Goal: Transaction & Acquisition: Book appointment/travel/reservation

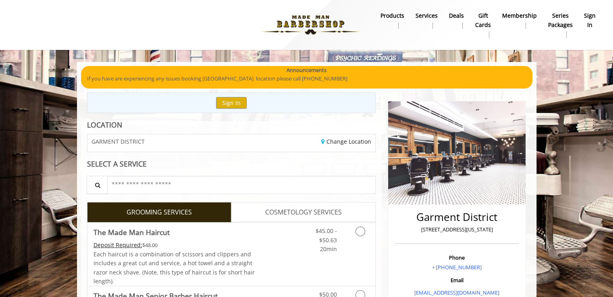
click at [83, 212] on div "GROOMING SERVICES" at bounding box center [156, 212] width 150 height 20
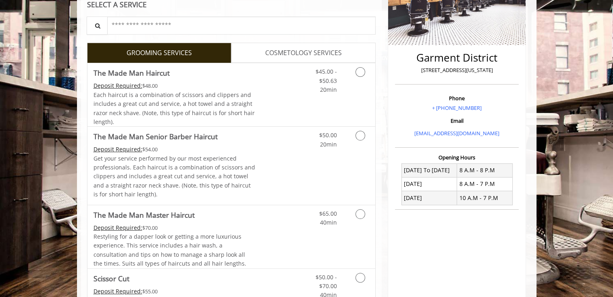
scroll to position [161, 0]
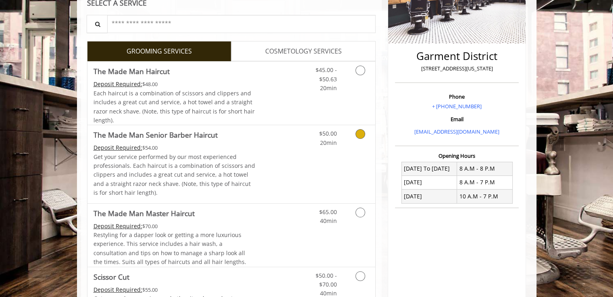
click at [364, 132] on icon "Grooming services" at bounding box center [360, 134] width 10 height 10
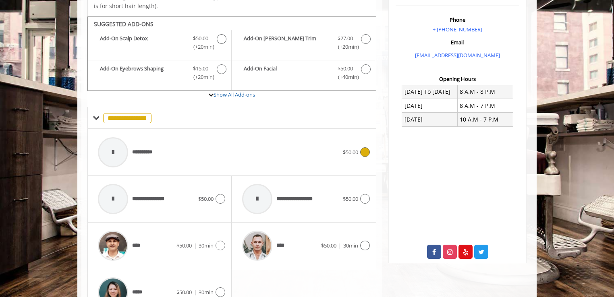
scroll to position [254, 0]
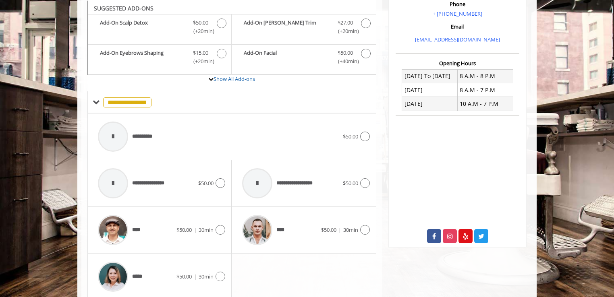
click at [390, 255] on div "[GEOGRAPHIC_DATA][STREET_ADDRESS][US_STATE] Phone + [PHONE_NUMBER] Email [EMAIL…" at bounding box center [457, 74] width 150 height 470
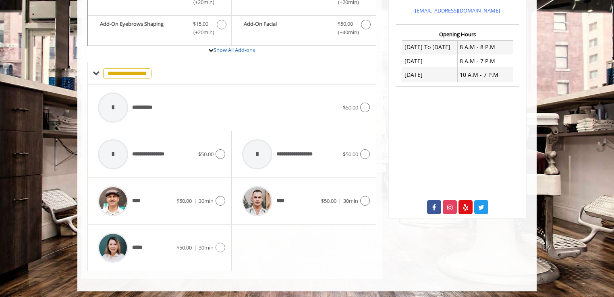
scroll to position [284, 0]
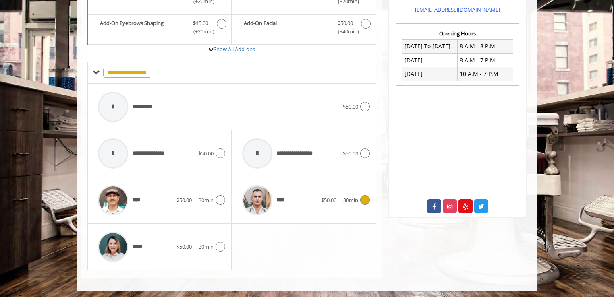
click at [363, 198] on icon at bounding box center [365, 200] width 10 height 10
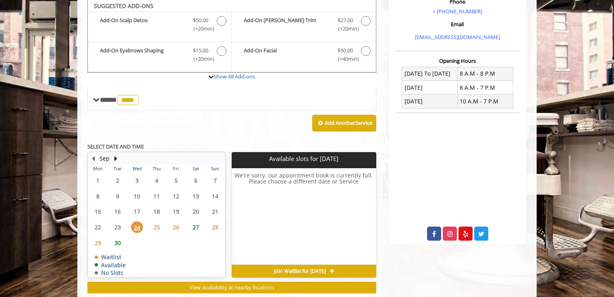
scroll to position [254, 0]
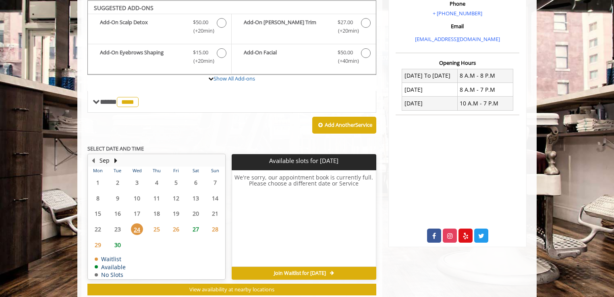
click at [243, 125] on div "Add Another Service" at bounding box center [231, 125] width 289 height 25
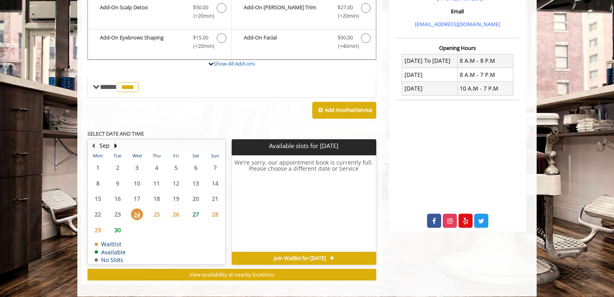
scroll to position [274, 0]
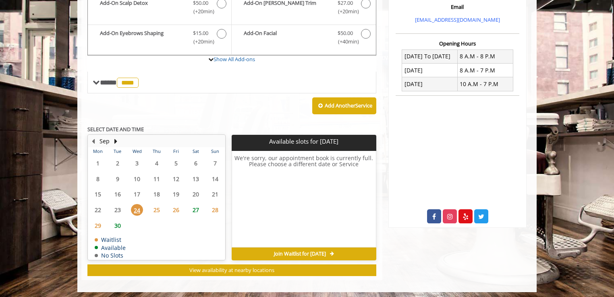
click at [132, 209] on span "24" at bounding box center [137, 210] width 12 height 12
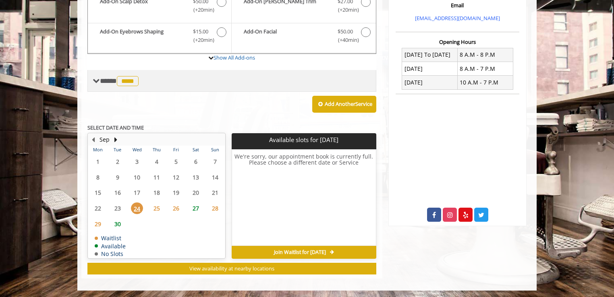
click at [100, 82] on span "**** **** ********" at bounding box center [120, 80] width 41 height 7
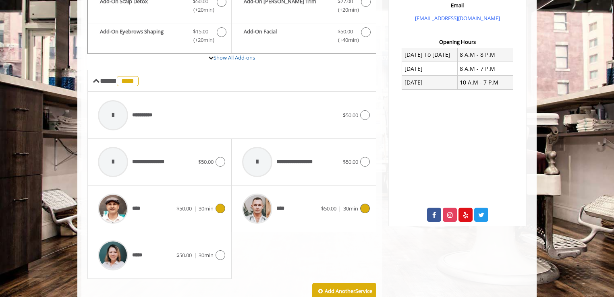
click at [197, 207] on span "$50.00 | 30min" at bounding box center [195, 209] width 37 height 8
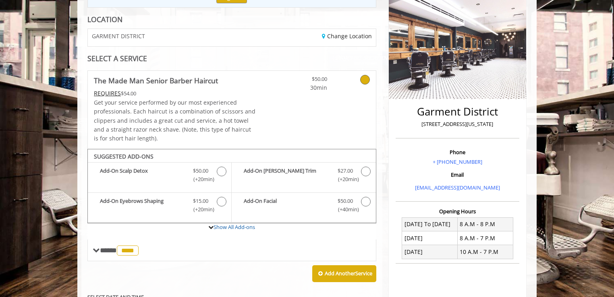
click at [384, 255] on div "Garment District 1400 Broadway, New York Phone + (212) 997-4247 Email info@made…" at bounding box center [457, 217] width 150 height 461
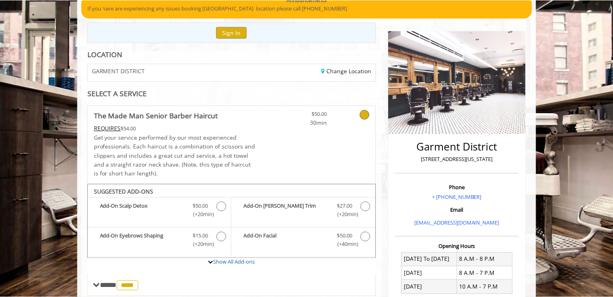
scroll to position [66, 0]
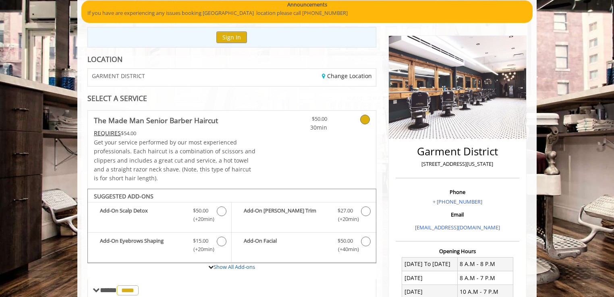
click at [366, 121] on icon at bounding box center [365, 120] width 10 height 10
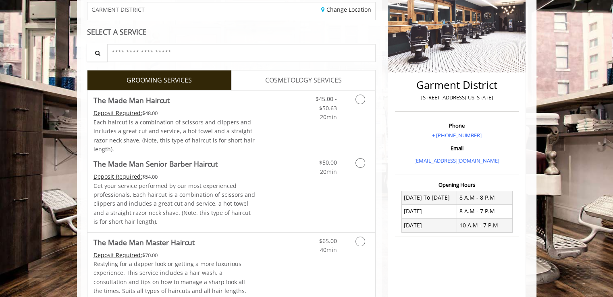
scroll to position [114, 0]
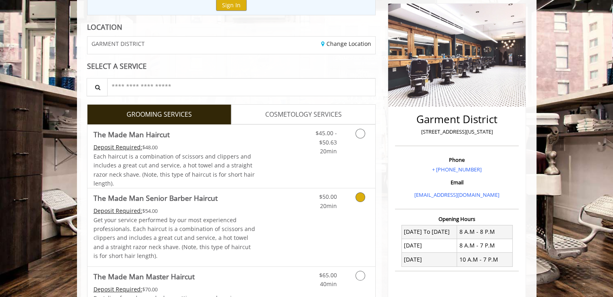
click at [362, 199] on icon "Grooming services" at bounding box center [360, 198] width 10 height 10
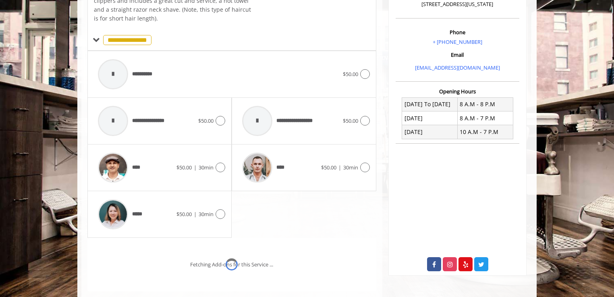
scroll to position [254, 0]
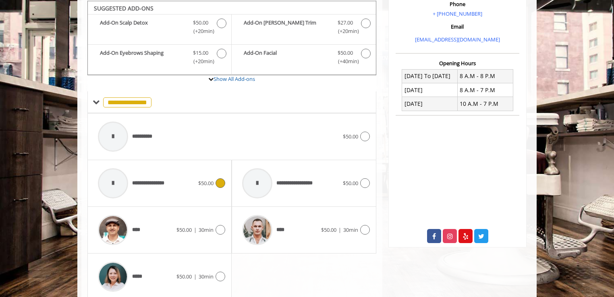
click at [218, 188] on div "**********" at bounding box center [159, 183] width 131 height 38
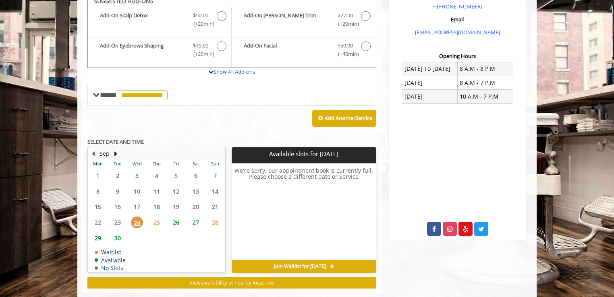
scroll to position [254, 0]
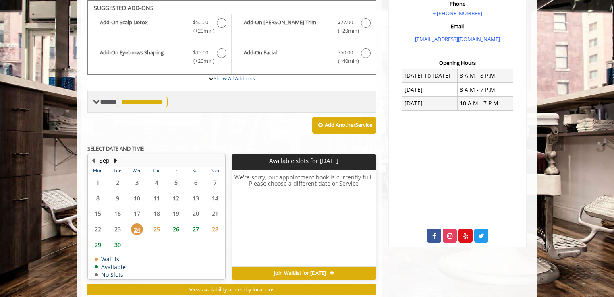
click at [97, 103] on span at bounding box center [96, 101] width 7 height 7
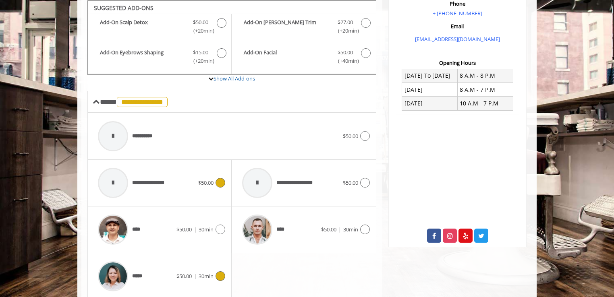
click at [219, 272] on icon at bounding box center [221, 277] width 10 height 10
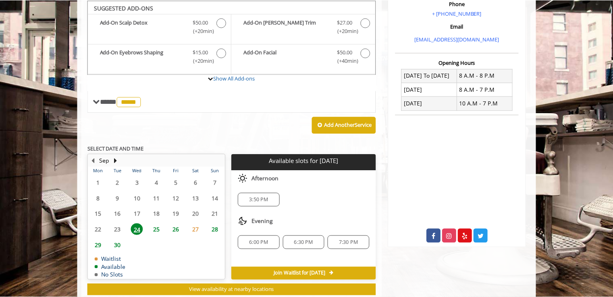
scroll to position [5, 0]
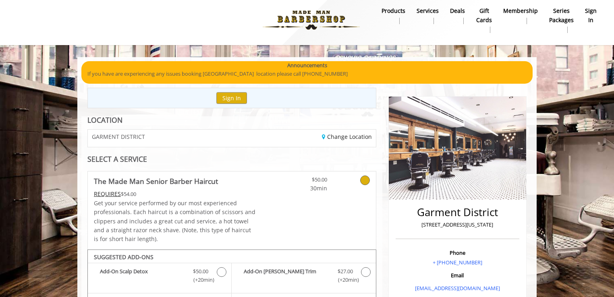
click at [366, 181] on icon at bounding box center [365, 181] width 10 height 10
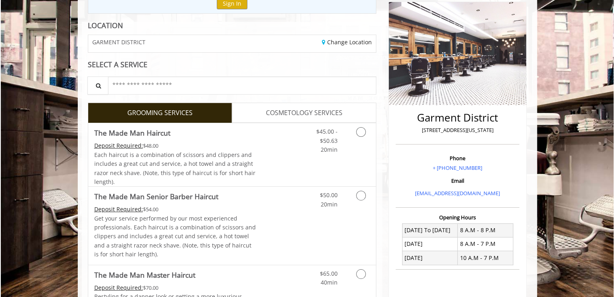
scroll to position [51, 0]
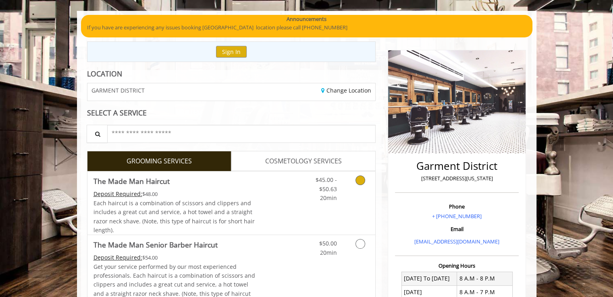
click at [358, 187] on link "Grooming services" at bounding box center [359, 187] width 21 height 31
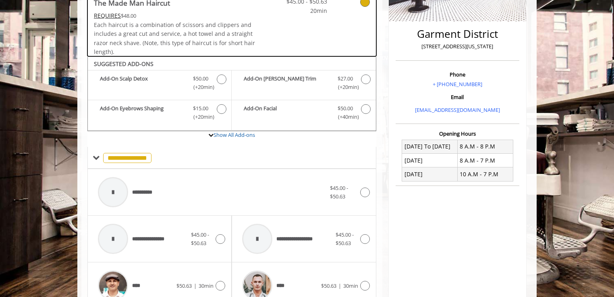
scroll to position [239, 0]
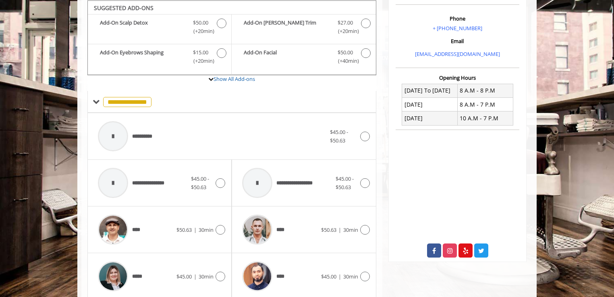
click at [383, 247] on div "Garment District 1400 Broadway, New York Phone + (212) 997-4247 Email info@made…" at bounding box center [457, 150] width 150 height 595
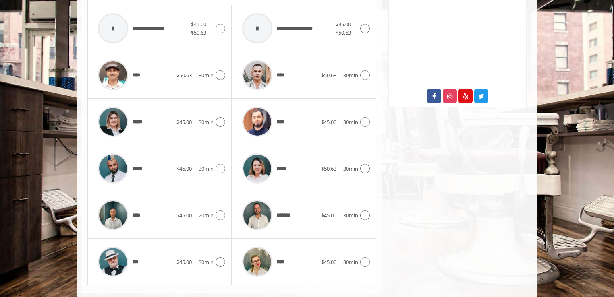
scroll to position [393, 0]
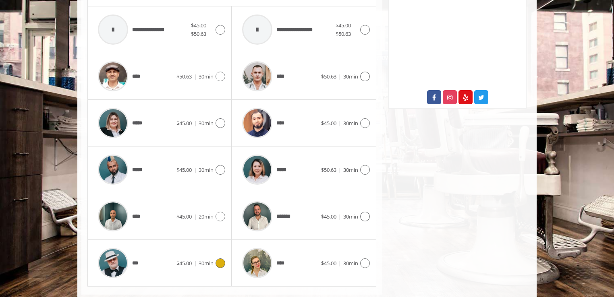
click at [223, 259] on icon at bounding box center [221, 264] width 10 height 10
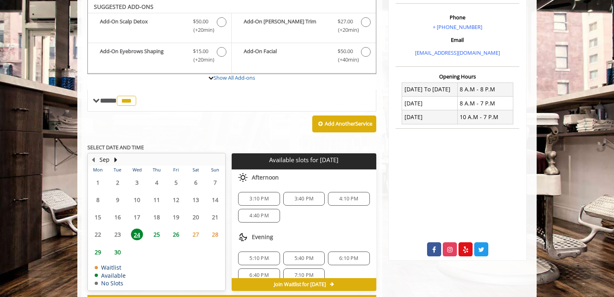
scroll to position [240, 0]
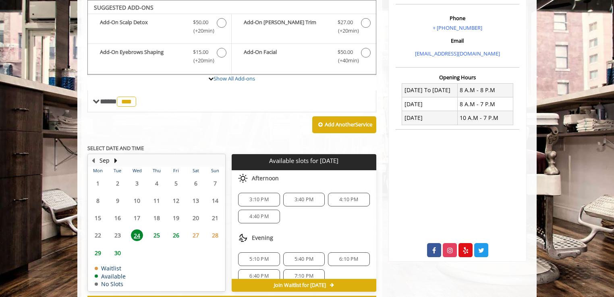
click at [382, 202] on div "Garment District 1400 Broadway, New York Phone + (212) 997-4247 Email info@made…" at bounding box center [457, 82] width 150 height 459
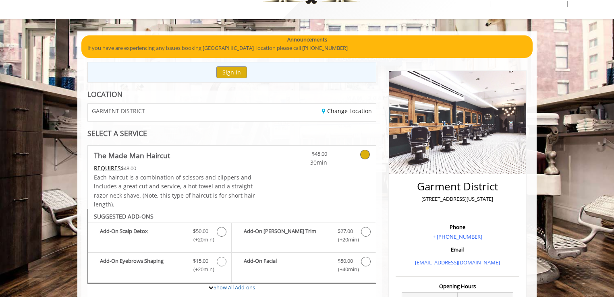
scroll to position [30, 0]
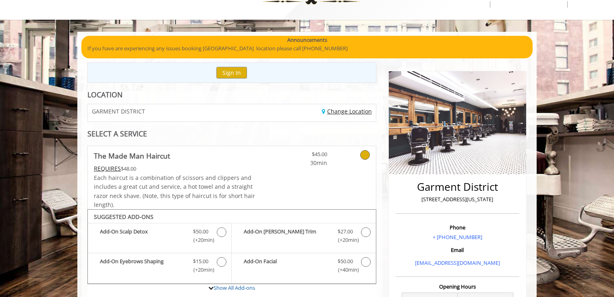
click at [343, 110] on link "Change Location" at bounding box center [347, 112] width 50 height 8
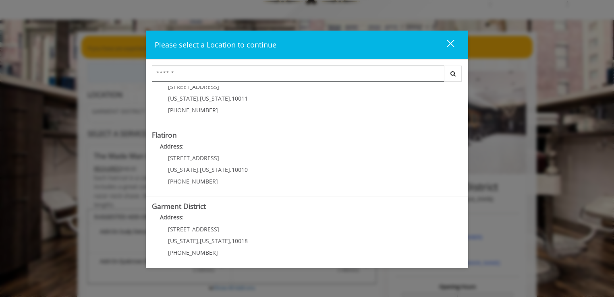
scroll to position [177, 0]
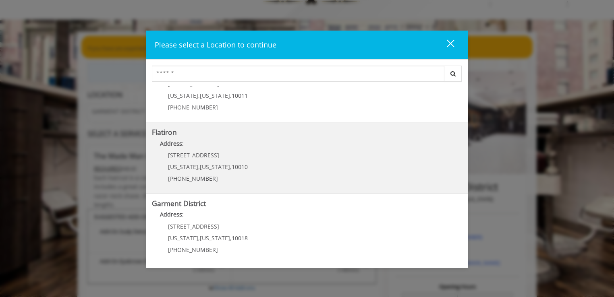
click at [186, 160] on div "10 E 23rd St New York , New York , 10010 (917) 475-1765" at bounding box center [202, 169] width 100 height 35
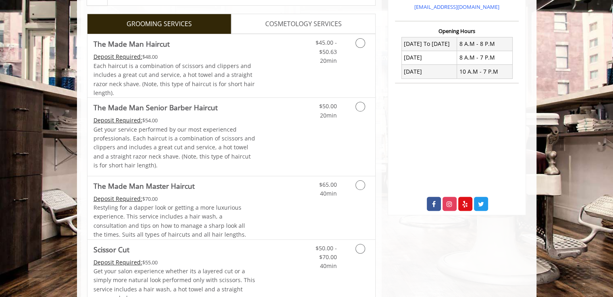
scroll to position [185, 0]
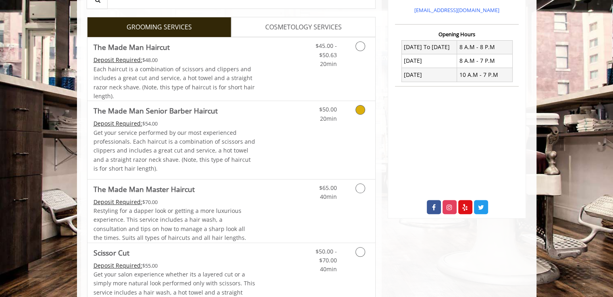
click at [360, 112] on icon "Grooming services" at bounding box center [360, 110] width 10 height 10
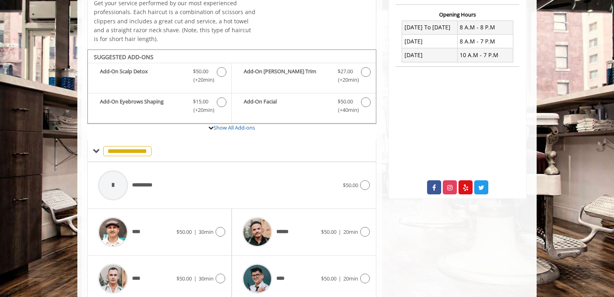
scroll to position [237, 0]
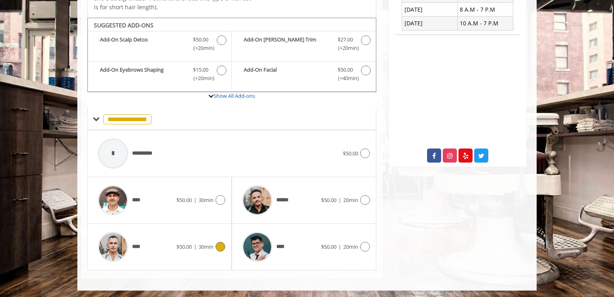
click at [221, 251] on div "**** $50.00 | 30min" at bounding box center [159, 247] width 131 height 38
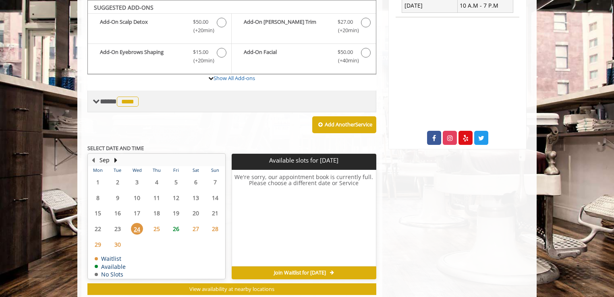
scroll to position [254, 0]
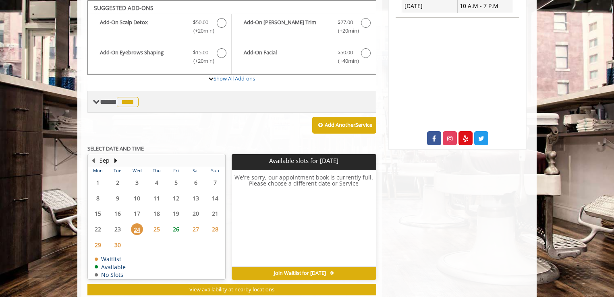
click at [105, 98] on span "**** **** ********" at bounding box center [120, 101] width 41 height 7
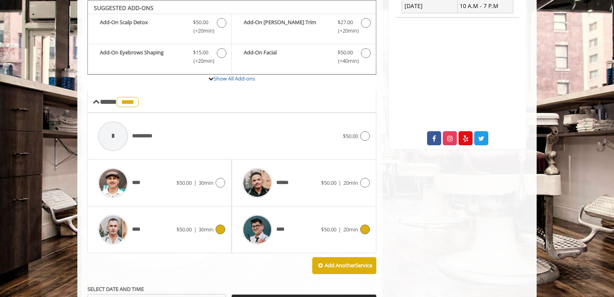
click at [363, 225] on icon at bounding box center [365, 230] width 10 height 10
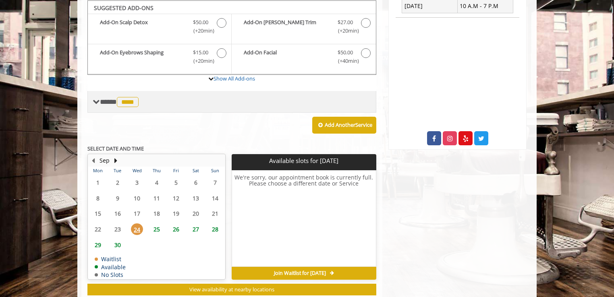
click at [95, 101] on span at bounding box center [96, 101] width 7 height 7
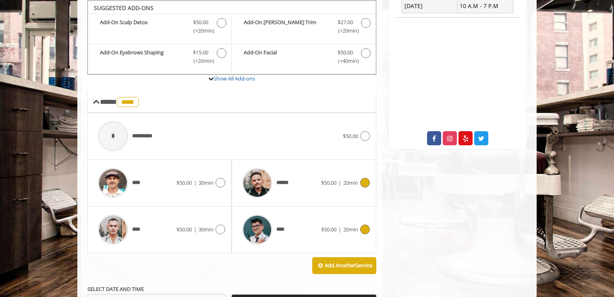
click at [363, 193] on div "****** $50.00 | 20min" at bounding box center [303, 183] width 131 height 38
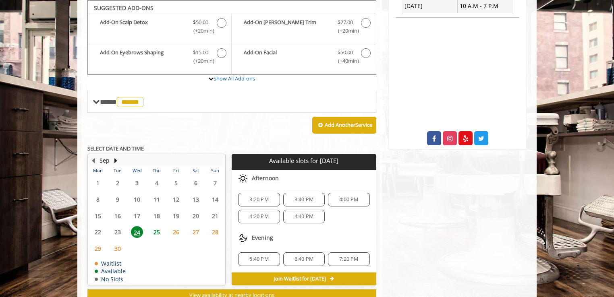
scroll to position [272, 0]
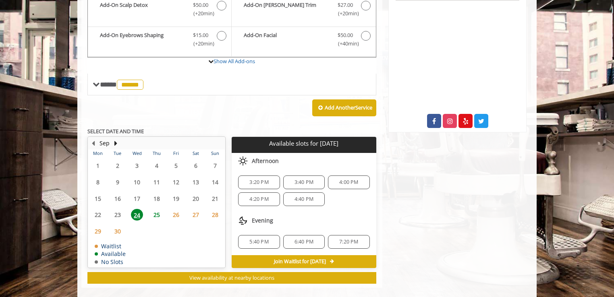
click at [249, 112] on div "Add Another Service" at bounding box center [231, 108] width 289 height 25
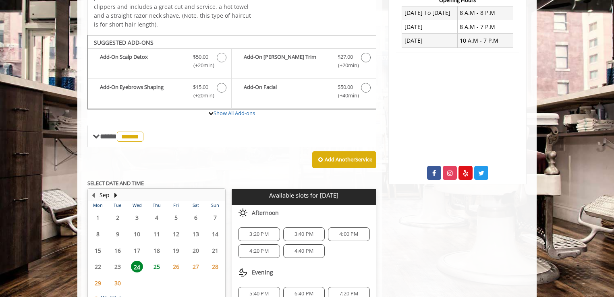
scroll to position [281, 0]
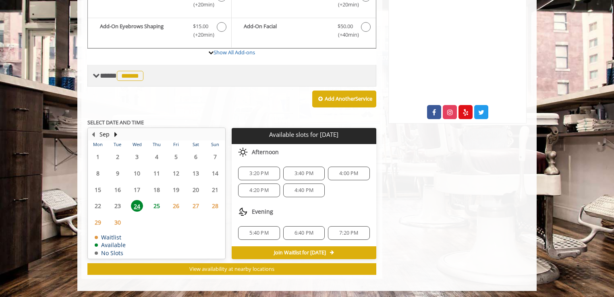
click at [108, 72] on span "**** ****** ********" at bounding box center [123, 75] width 46 height 7
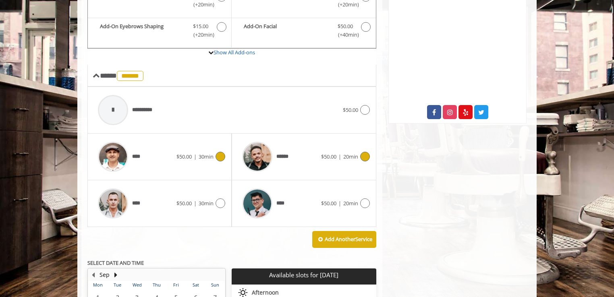
click at [220, 156] on icon at bounding box center [221, 157] width 10 height 10
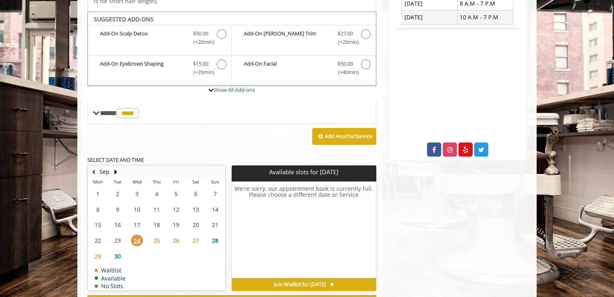
scroll to position [254, 0]
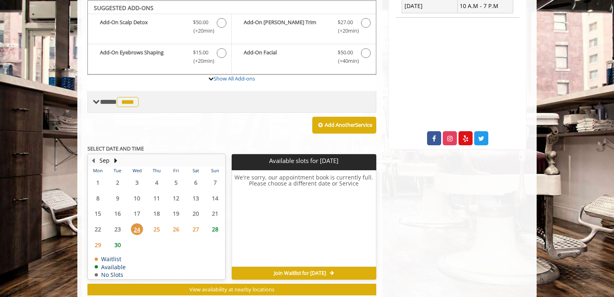
click at [94, 101] on span at bounding box center [96, 101] width 7 height 7
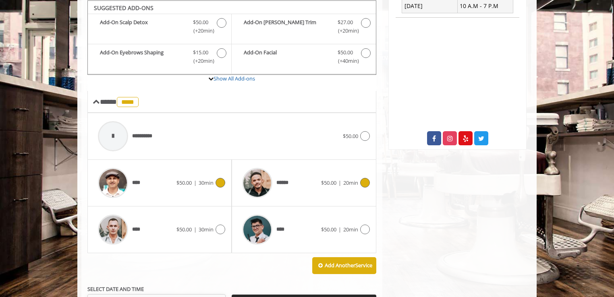
drag, startPoint x: 340, startPoint y: 189, endPoint x: 265, endPoint y: 177, distance: 75.5
click at [265, 177] on img at bounding box center [257, 183] width 30 height 30
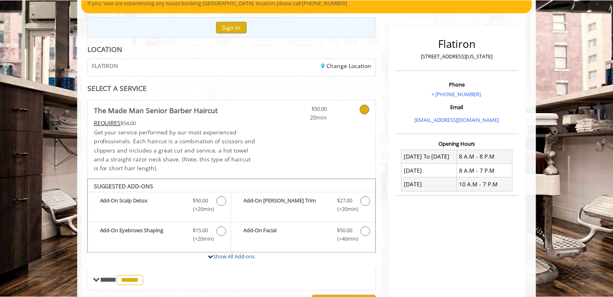
scroll to position [75, 0]
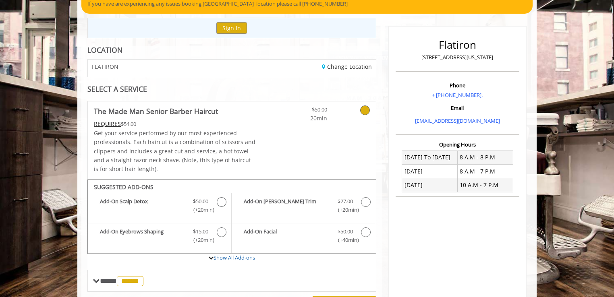
click at [366, 112] on icon at bounding box center [365, 111] width 10 height 10
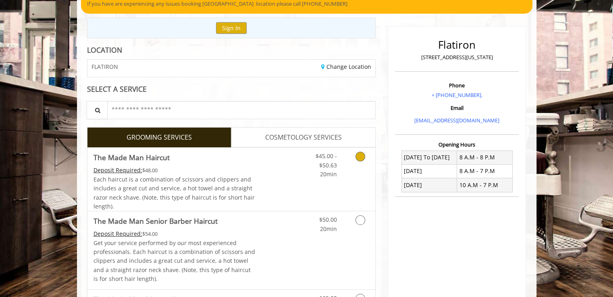
click at [363, 163] on link "Grooming services" at bounding box center [359, 163] width 21 height 31
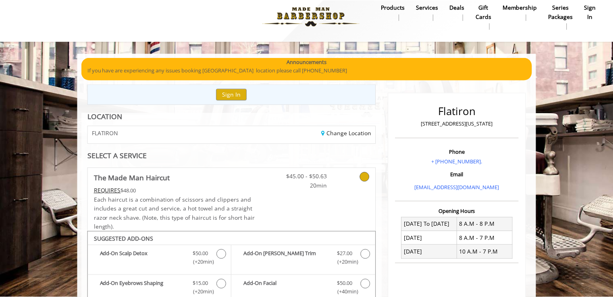
scroll to position [5, 0]
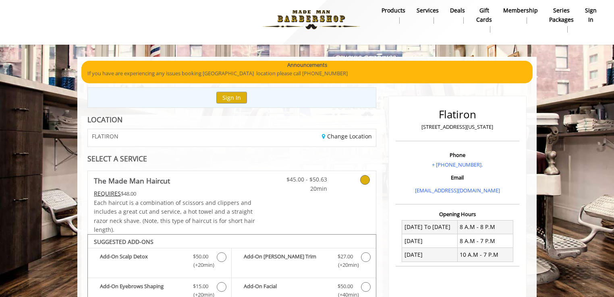
click at [363, 178] on icon at bounding box center [365, 180] width 10 height 10
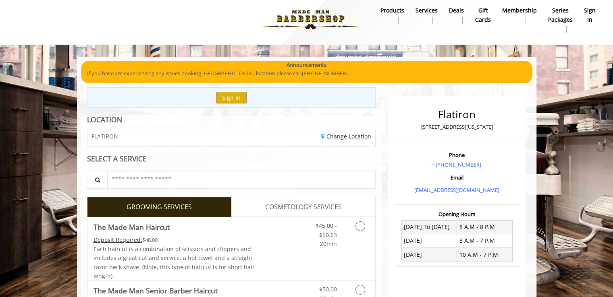
click at [339, 138] on link "Change Location" at bounding box center [346, 137] width 50 height 8
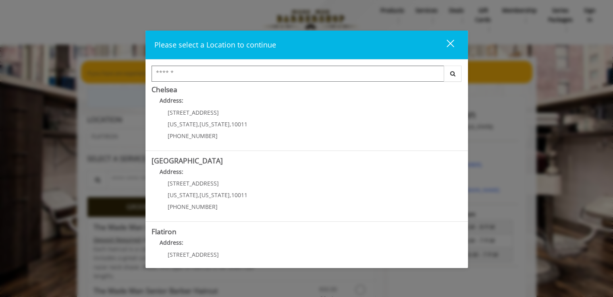
scroll to position [78, 0]
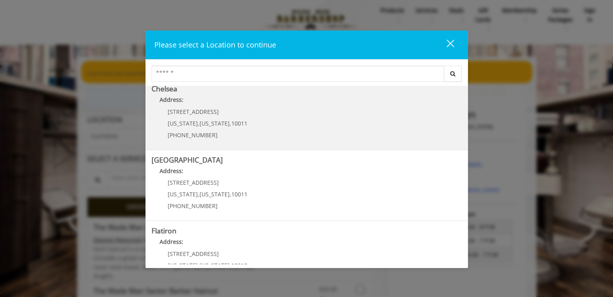
click at [224, 97] on p "Address:" at bounding box center [307, 102] width 310 height 13
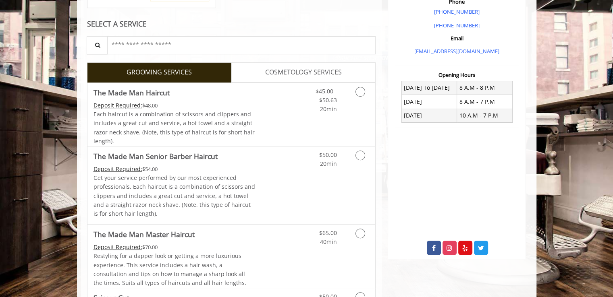
scroll to position [248, 0]
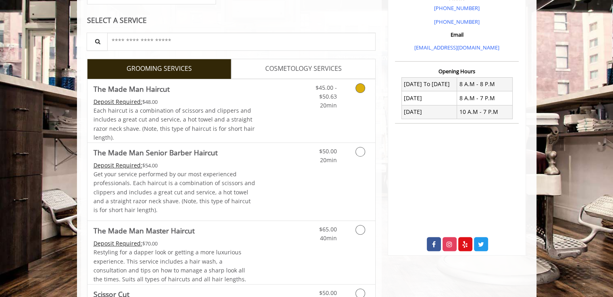
click at [357, 92] on link "Grooming services" at bounding box center [359, 94] width 21 height 31
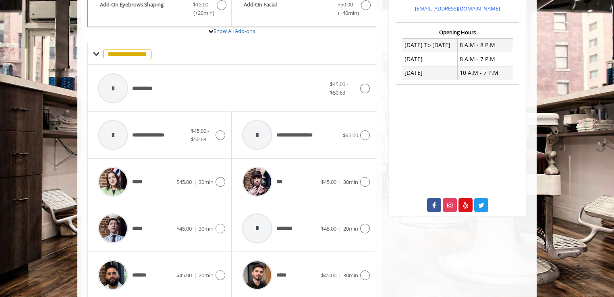
scroll to position [289, 0]
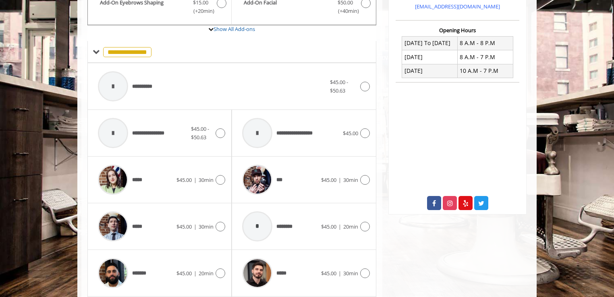
click at [385, 202] on div "Chelsea [STREET_ADDRESS],[STREET_ADDRESS][US_STATE] Phone [PHONE_NUMBER] [PHONE…" at bounding box center [457, 100] width 150 height 595
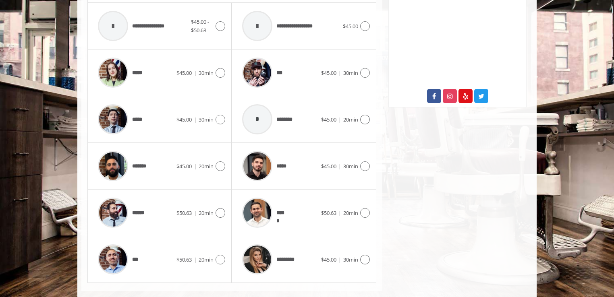
scroll to position [409, 0]
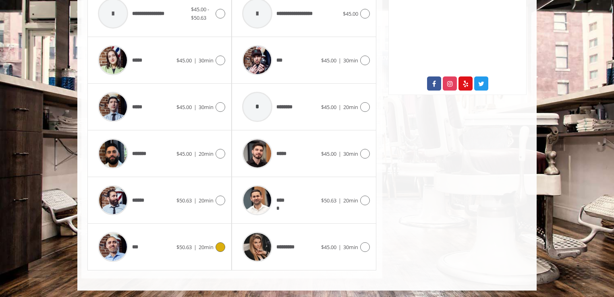
click at [224, 245] on icon at bounding box center [221, 248] width 10 height 10
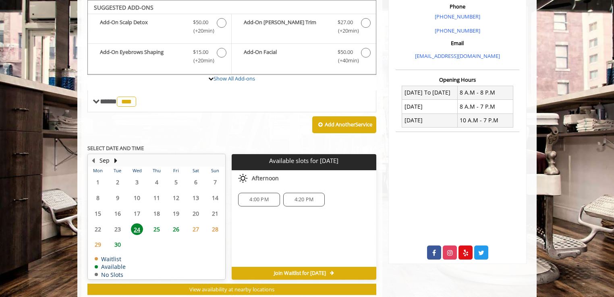
scroll to position [261, 0]
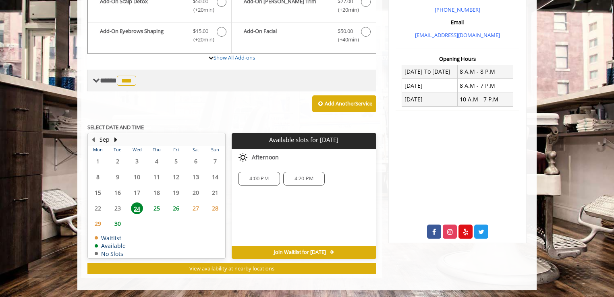
click at [108, 77] on span "**** *** ********" at bounding box center [119, 80] width 38 height 7
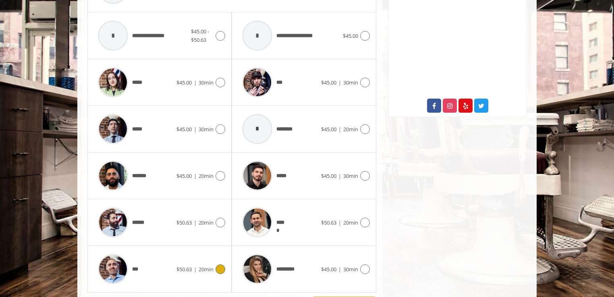
scroll to position [393, 0]
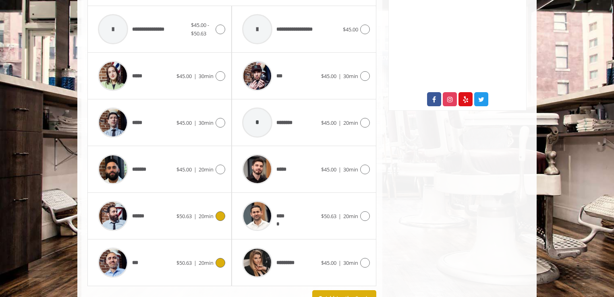
click at [220, 212] on icon at bounding box center [221, 217] width 10 height 10
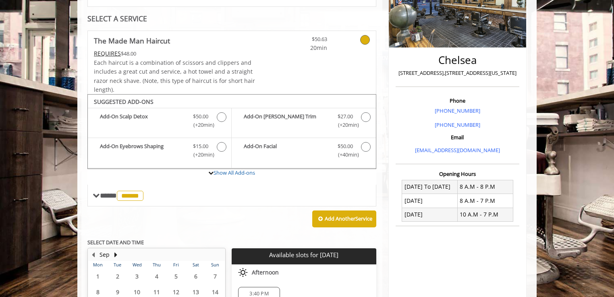
scroll to position [261, 0]
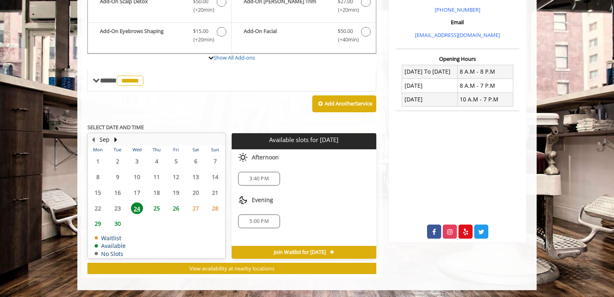
click at [267, 176] on span "3:40 PM" at bounding box center [258, 179] width 19 height 6
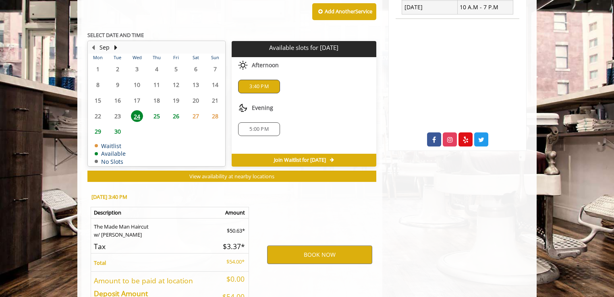
scroll to position [406, 0]
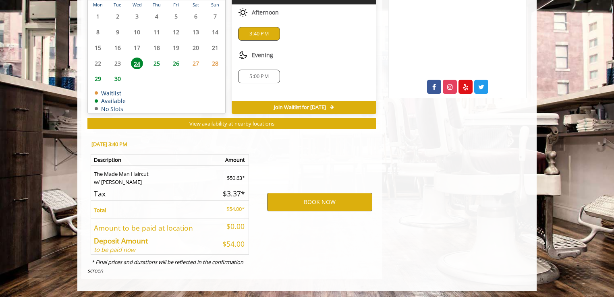
click at [258, 236] on div "BOOK NOW" at bounding box center [319, 201] width 125 height 137
click at [299, 244] on div "BOOK NOW" at bounding box center [319, 201] width 125 height 137
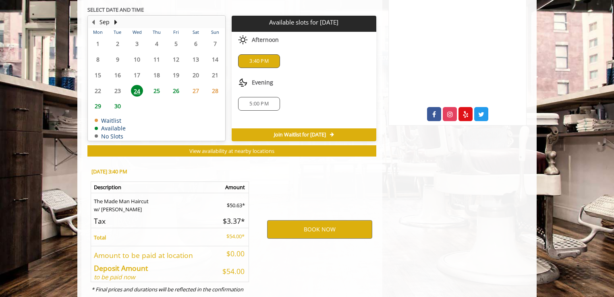
scroll to position [379, 0]
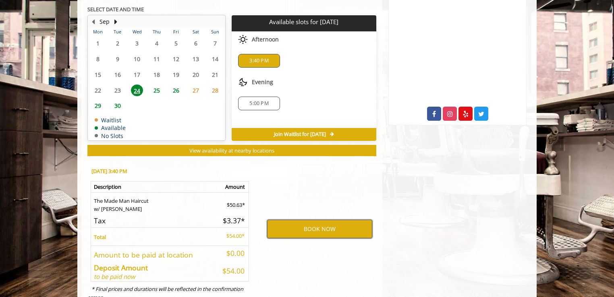
click at [306, 223] on button "BOOK NOW" at bounding box center [319, 229] width 105 height 19
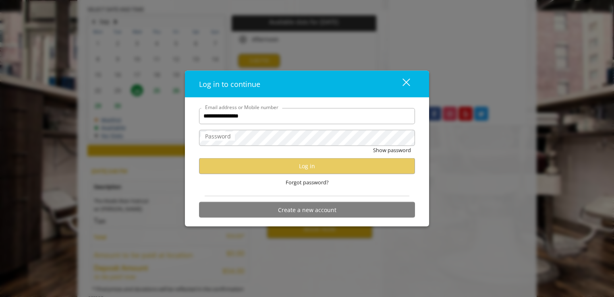
type input "**********"
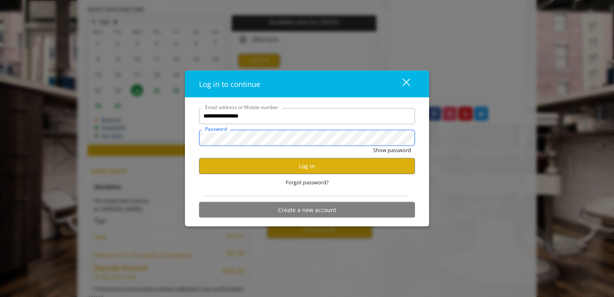
click at [373, 146] on button "Show password" at bounding box center [392, 150] width 38 height 8
click at [260, 162] on button "Log in" at bounding box center [307, 166] width 216 height 16
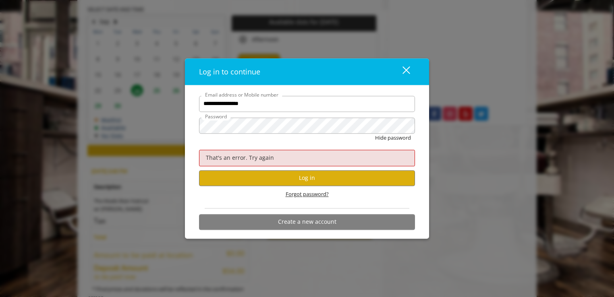
click at [299, 197] on span "Forgot password?" at bounding box center [307, 194] width 43 height 8
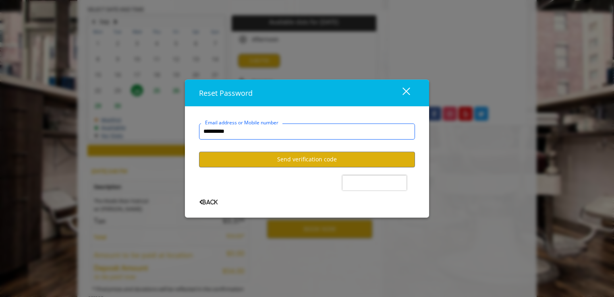
type input "**********"
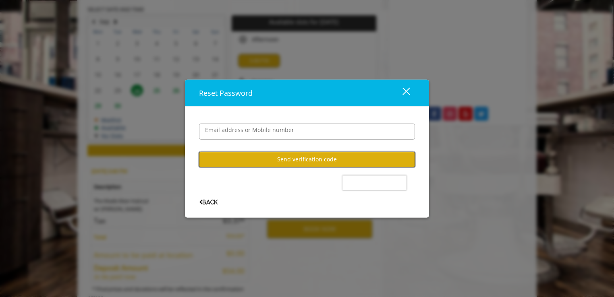
click at [313, 161] on button "Send verification code" at bounding box center [307, 160] width 216 height 16
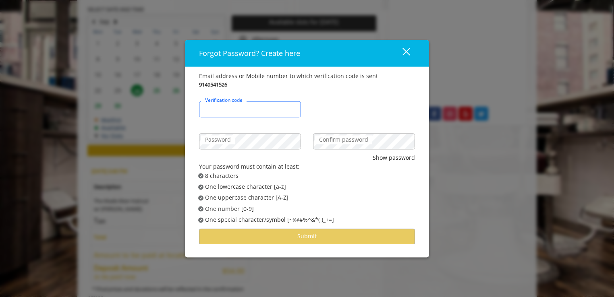
click at [277, 115] on input "Verification code" at bounding box center [250, 109] width 102 height 16
type input "******"
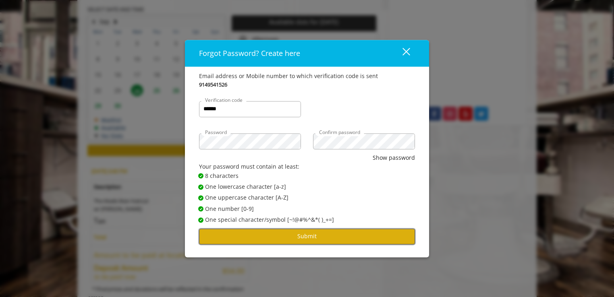
click at [309, 237] on button "Submit" at bounding box center [307, 237] width 216 height 16
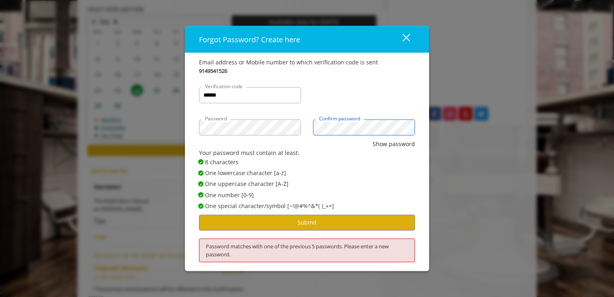
click at [373, 139] on button "Show password" at bounding box center [394, 143] width 42 height 9
click at [311, 220] on button "Submit" at bounding box center [307, 223] width 216 height 16
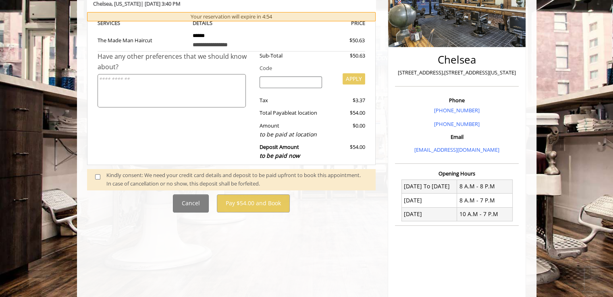
scroll to position [147, 0]
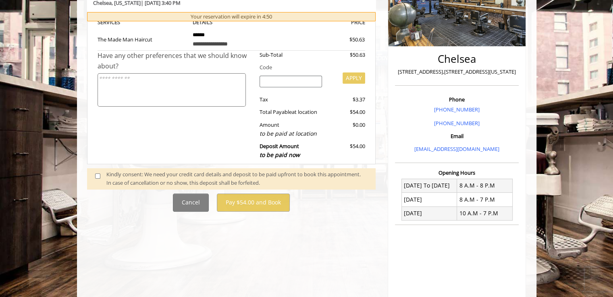
click at [208, 185] on div "Kindly consent: We need your credit card details and deposit to be paid upfront…" at bounding box center [236, 178] width 261 height 17
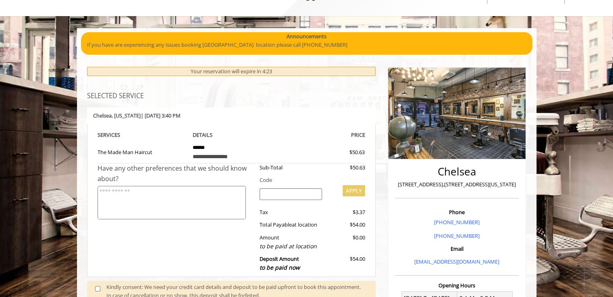
scroll to position [107, 0]
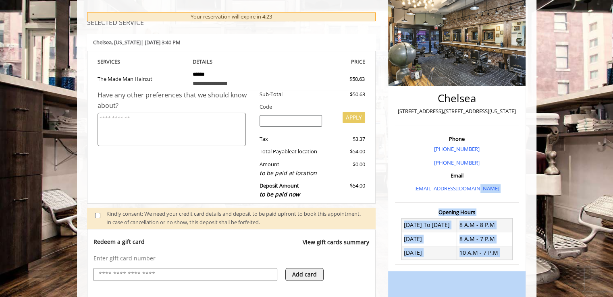
drag, startPoint x: 588, startPoint y: 255, endPoint x: 590, endPoint y: 270, distance: 15.4
click at [68, 18] on body "**********" at bounding box center [306, 207] width 613 height 505
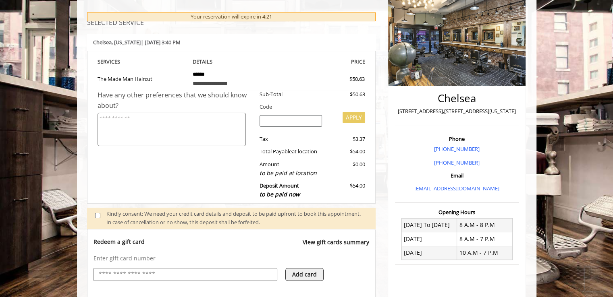
click at [329, 261] on p "Enter gift card number" at bounding box center [232, 259] width 276 height 8
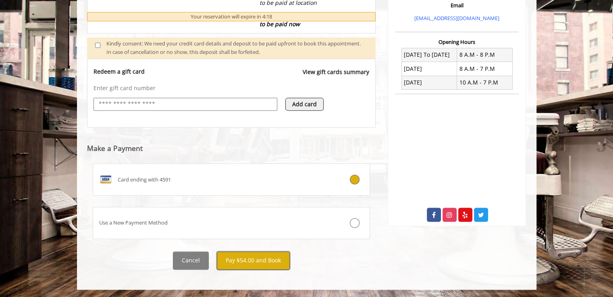
click at [265, 258] on button "Pay $54.00 and Book" at bounding box center [253, 261] width 73 height 18
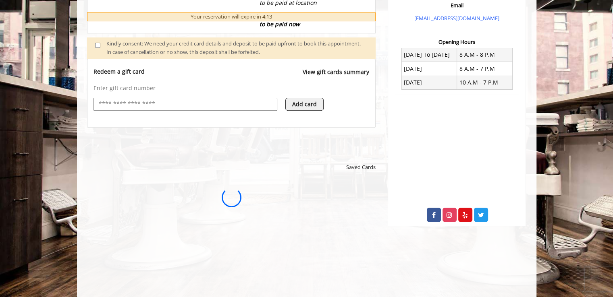
scroll to position [0, 0]
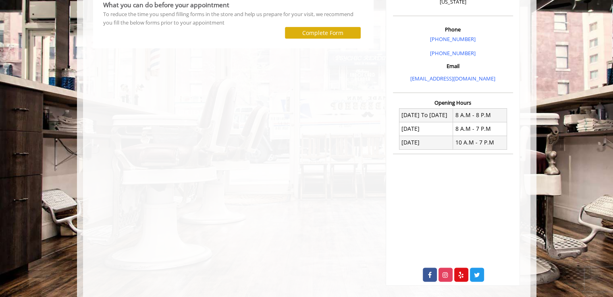
scroll to position [88, 0]
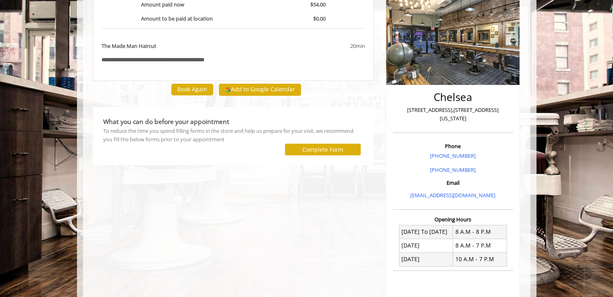
drag, startPoint x: 600, startPoint y: 117, endPoint x: 601, endPoint y: 110, distance: 7.0
click at [601, 110] on body "**********" at bounding box center [306, 194] width 613 height 441
